Goal: Transaction & Acquisition: Purchase product/service

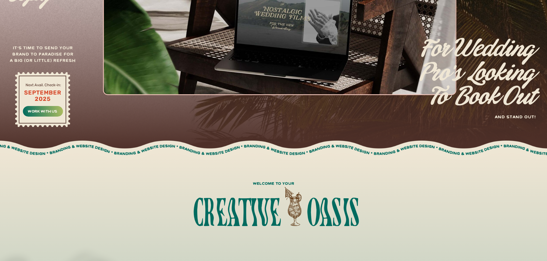
scroll to position [29, 0]
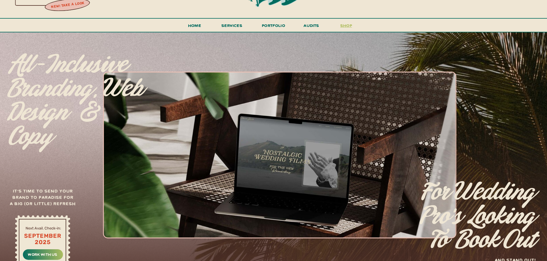
click at [350, 24] on h3 "shop" at bounding box center [346, 27] width 28 height 10
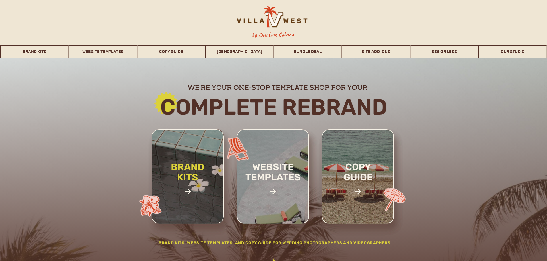
click at [182, 172] on h2 "brand kits" at bounding box center [187, 182] width 48 height 40
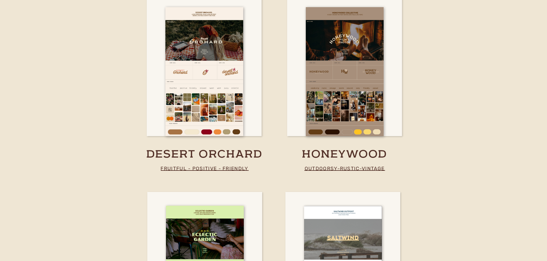
scroll to position [981, 0]
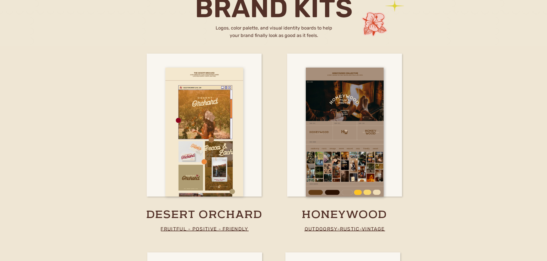
click at [220, 137] on div at bounding box center [204, 132] width 78 height 129
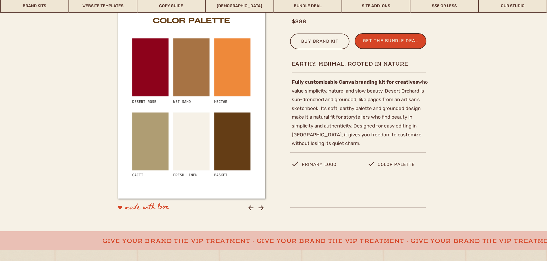
scroll to position [201, 0]
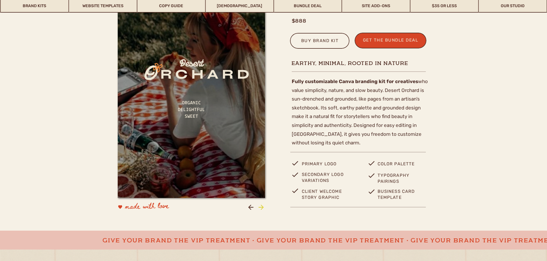
click at [261, 207] on icon at bounding box center [261, 208] width 8 height 8
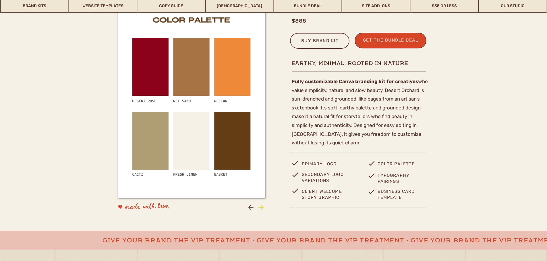
click at [261, 207] on icon at bounding box center [261, 208] width 8 height 8
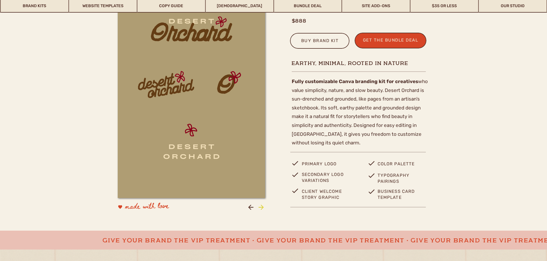
click at [261, 207] on icon at bounding box center [261, 208] width 8 height 8
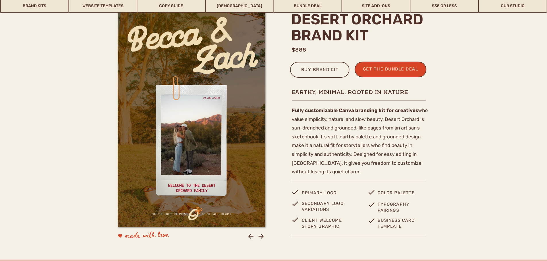
scroll to position [172, 0]
click at [262, 238] on icon at bounding box center [261, 236] width 8 height 8
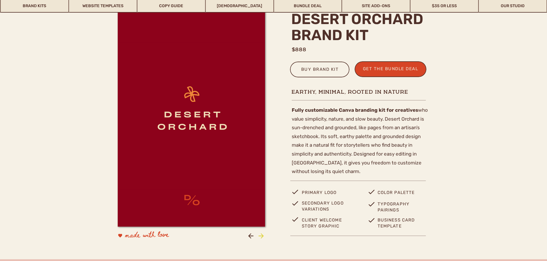
click at [262, 238] on icon at bounding box center [261, 236] width 8 height 8
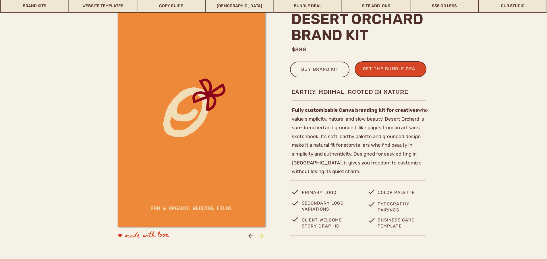
click at [262, 238] on icon at bounding box center [261, 236] width 8 height 8
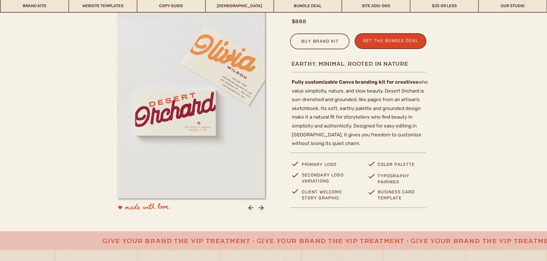
scroll to position [143, 0]
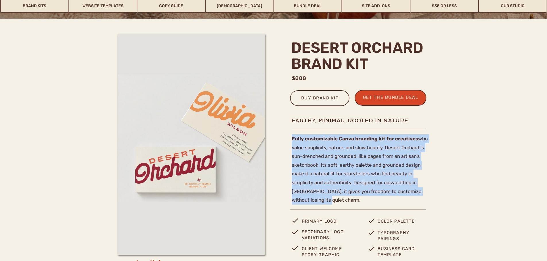
drag, startPoint x: 292, startPoint y: 139, endPoint x: 409, endPoint y: 201, distance: 132.1
click at [409, 201] on p "Fully customizable Canva branding kit for creatives who value simplicity, natur…" at bounding box center [361, 169] width 138 height 69
copy p "Fully customizable Canva branding kit for creatives who value simplicity, natur…"
